Goal: Task Accomplishment & Management: Manage account settings

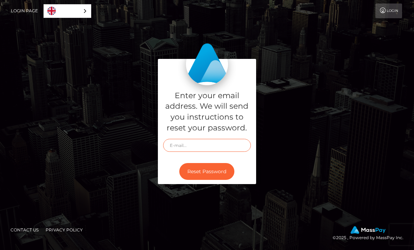
click at [227, 152] on input "text" at bounding box center [207, 145] width 88 height 13
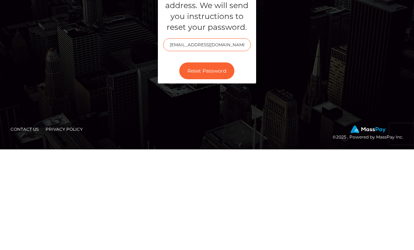
type input "[EMAIL_ADDRESS][DOMAIN_NAME]"
click at [371, 63] on div "Enter your email address. We will send you instructions to reset your password.…" at bounding box center [207, 125] width 336 height 132
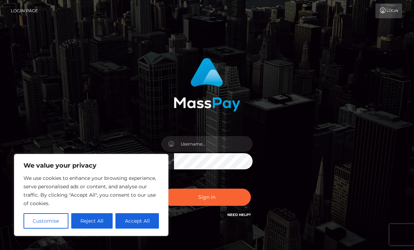
click at [143, 221] on button "Accept All" at bounding box center [136, 220] width 43 height 15
checkbox input "true"
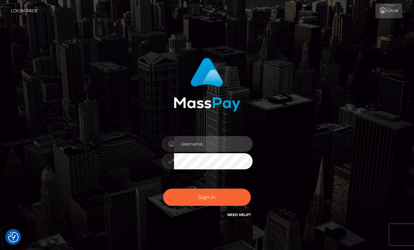
click at [224, 143] on input "text" at bounding box center [213, 144] width 79 height 16
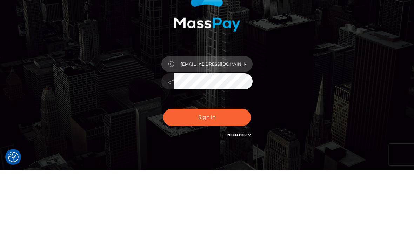
type input "[EMAIL_ADDRESS][DOMAIN_NAME]"
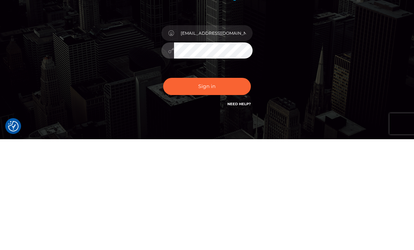
click at [234, 189] on button "Sign in" at bounding box center [207, 197] width 88 height 17
